Goal: Find specific page/section: Find specific page/section

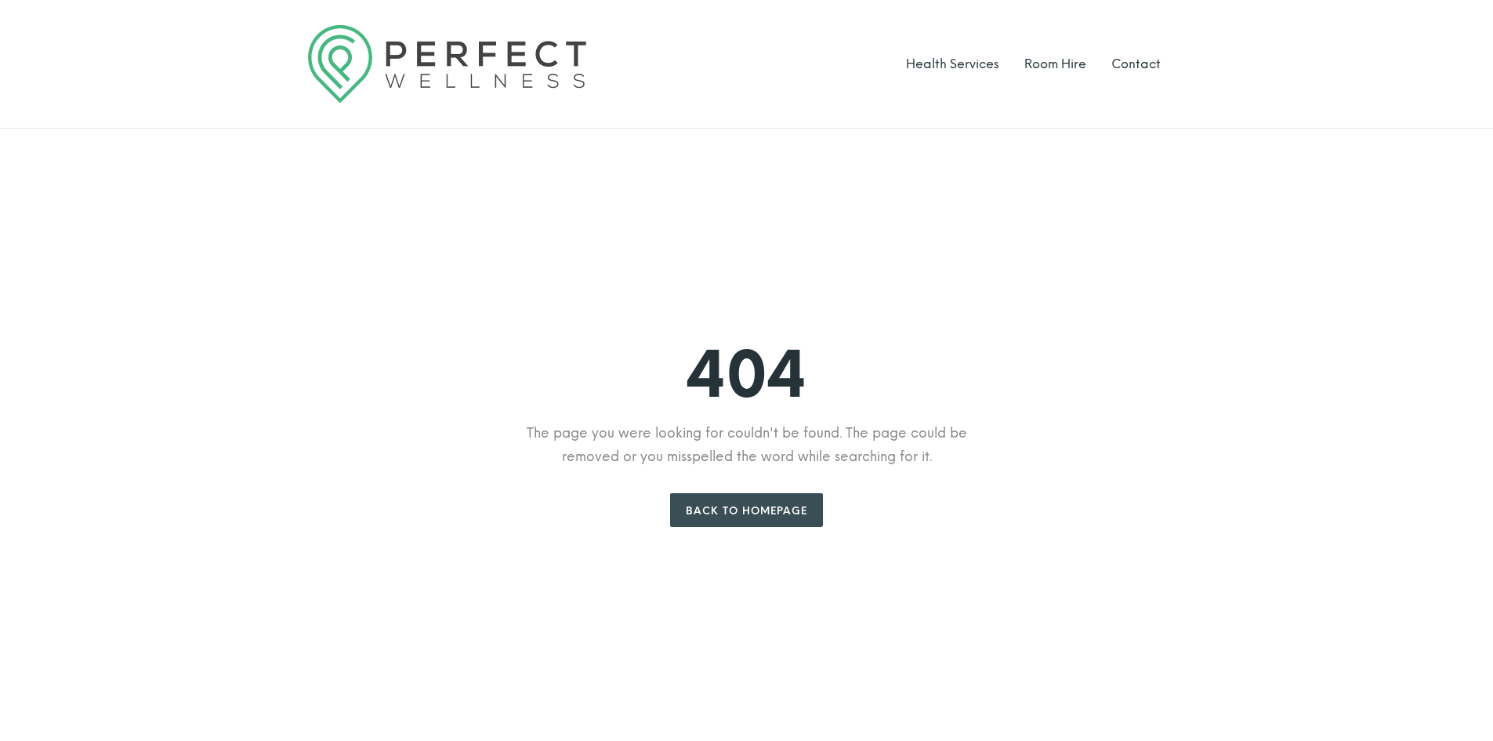
click at [765, 521] on link "Back to Homepage" at bounding box center [746, 510] width 153 height 34
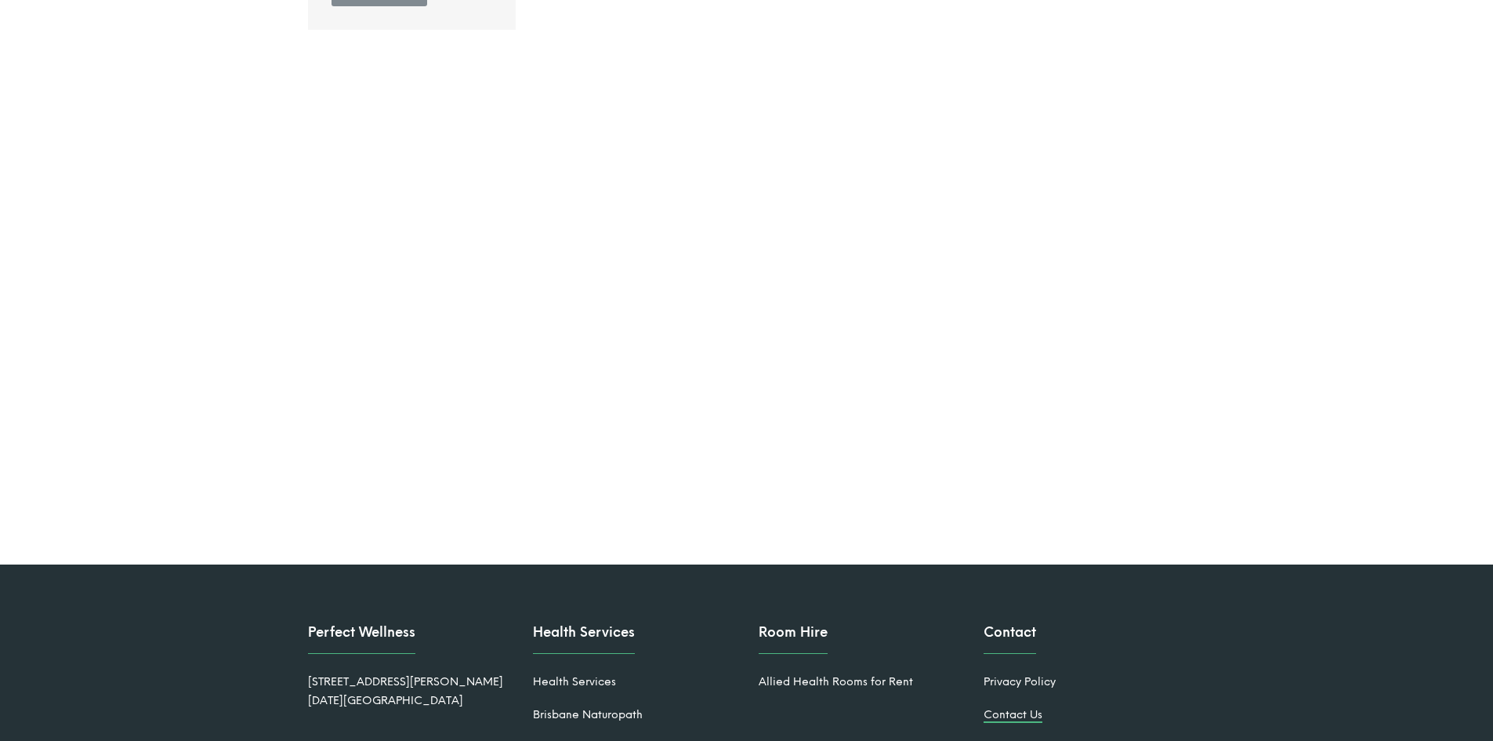
scroll to position [2333, 0]
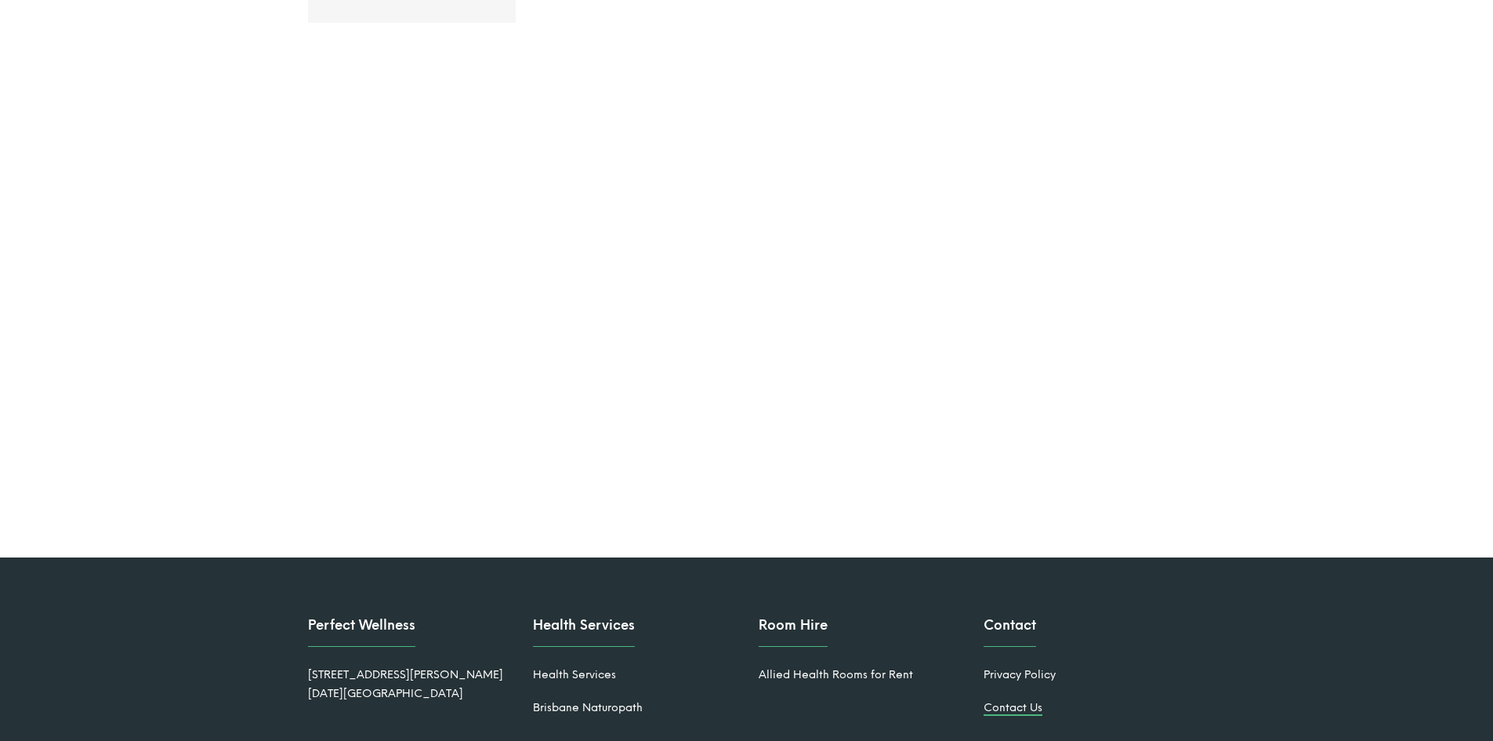
click at [1013, 701] on link "Contact Us" at bounding box center [1013, 707] width 59 height 13
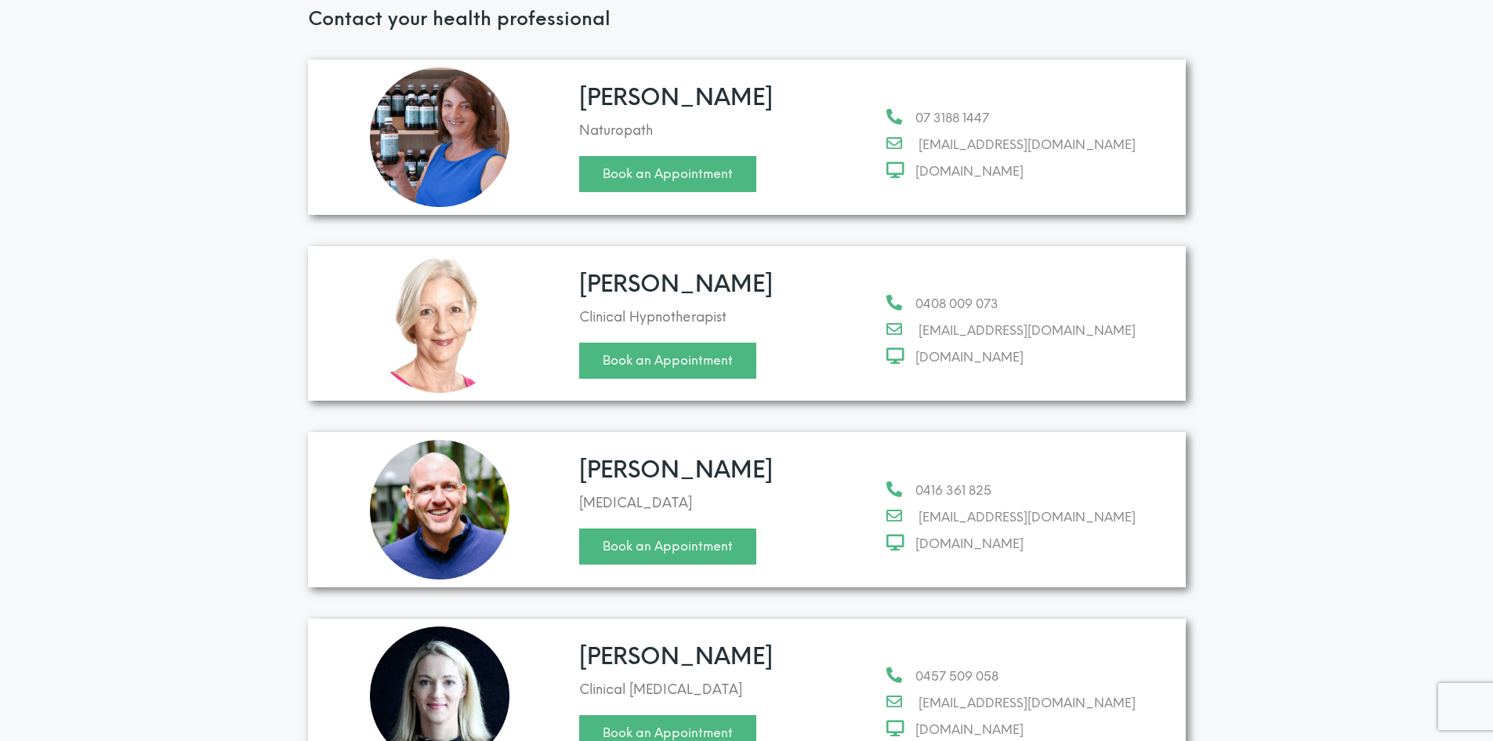
scroll to position [433, 0]
